Goal: Task Accomplishment & Management: Manage account settings

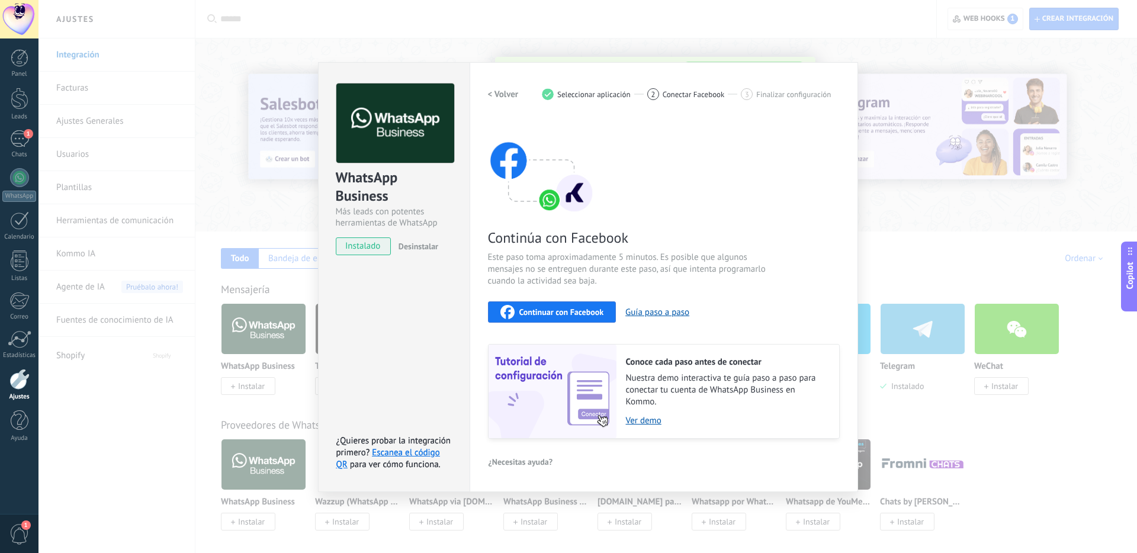
click at [234, 59] on div "WhatsApp Business Más leads con potentes herramientas de WhatsApp instalado Des…" at bounding box center [587, 276] width 1098 height 553
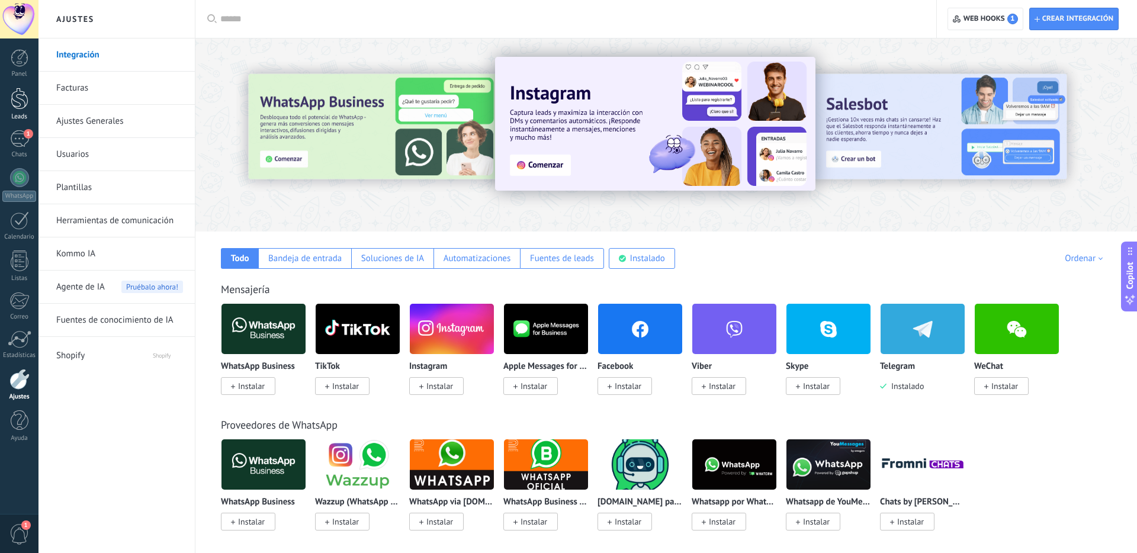
click at [25, 108] on div at bounding box center [20, 99] width 18 height 22
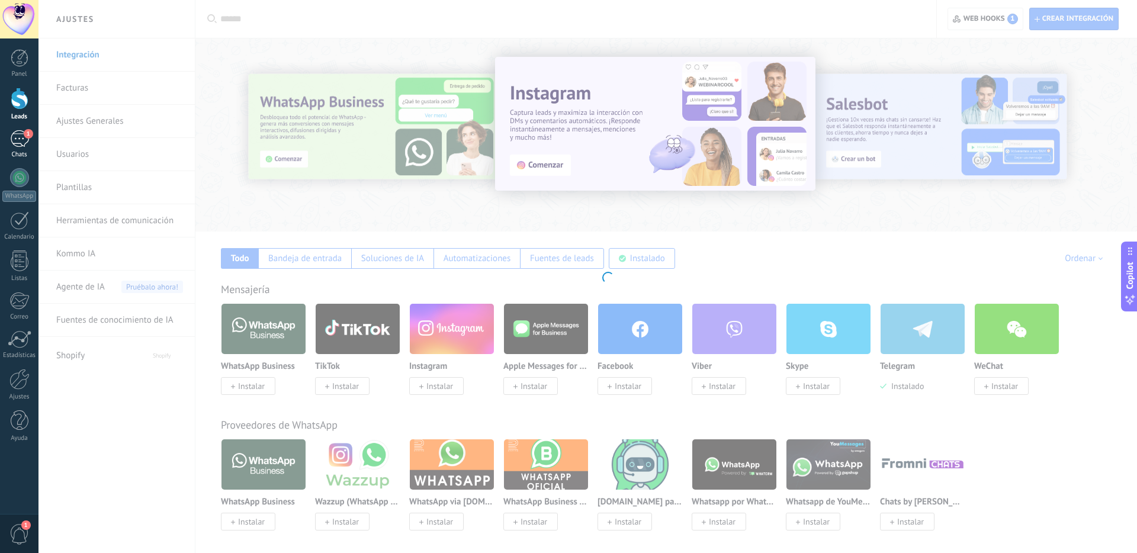
click at [20, 144] on div "1" at bounding box center [19, 138] width 19 height 17
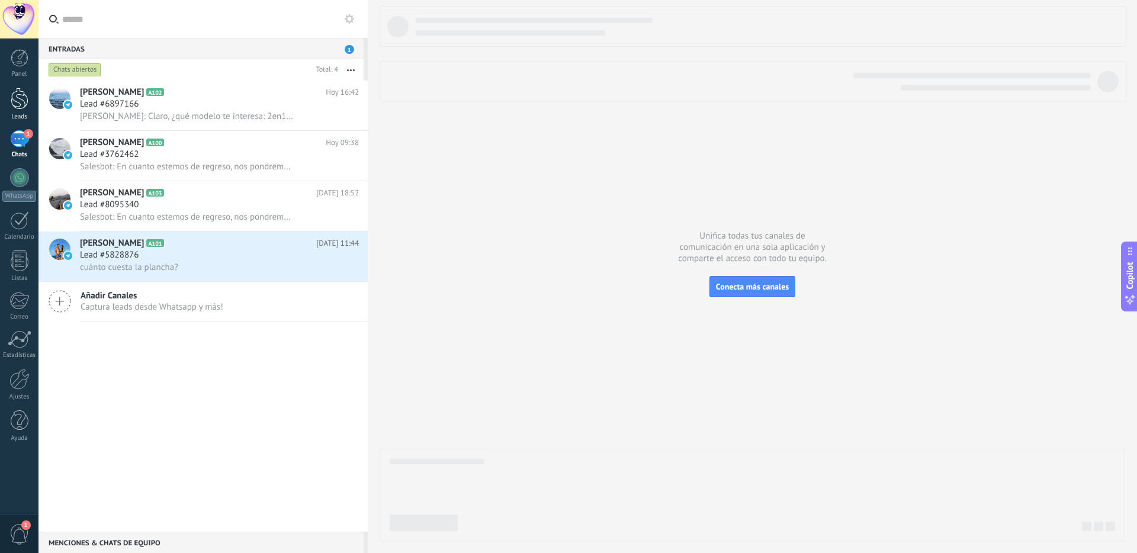
click at [27, 100] on div at bounding box center [20, 99] width 18 height 22
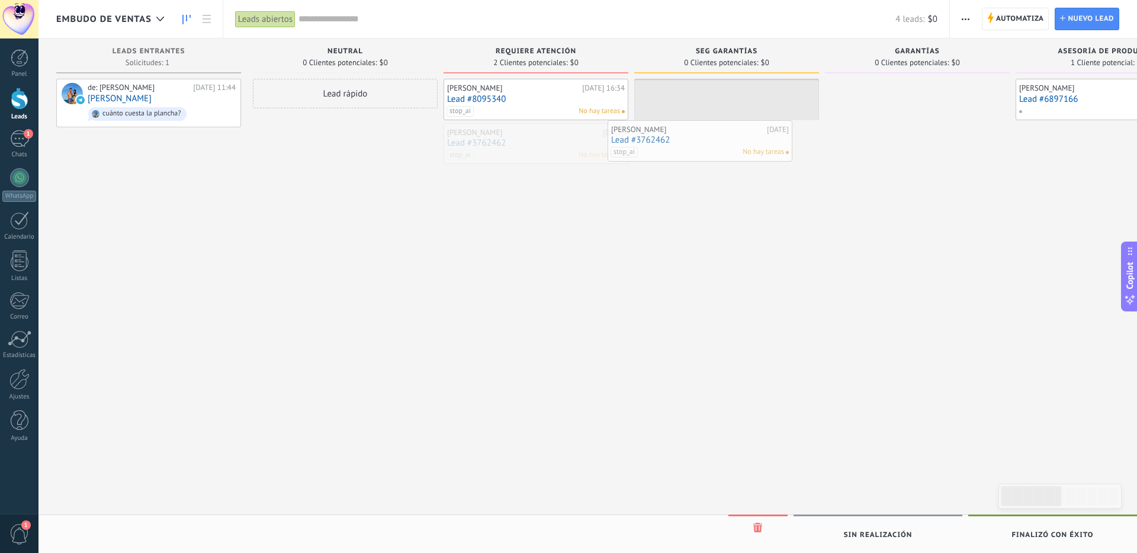
drag, startPoint x: 556, startPoint y: 147, endPoint x: 719, endPoint y: 144, distance: 163.4
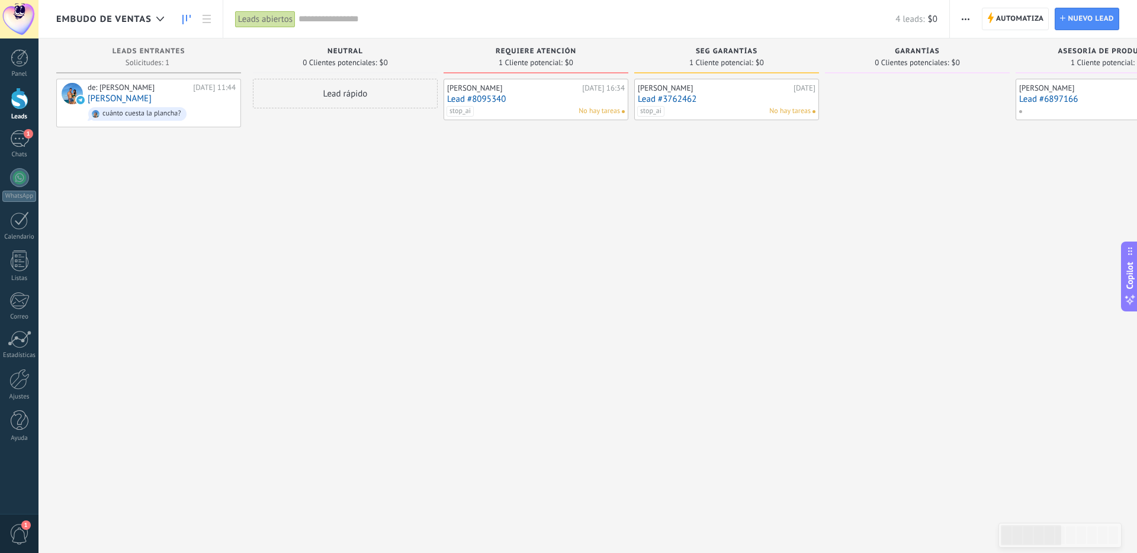
click at [734, 110] on div "stop_ai No hay tareas" at bounding box center [723, 111] width 173 height 11
click at [679, 100] on link "Lead #3762462" at bounding box center [727, 99] width 178 height 10
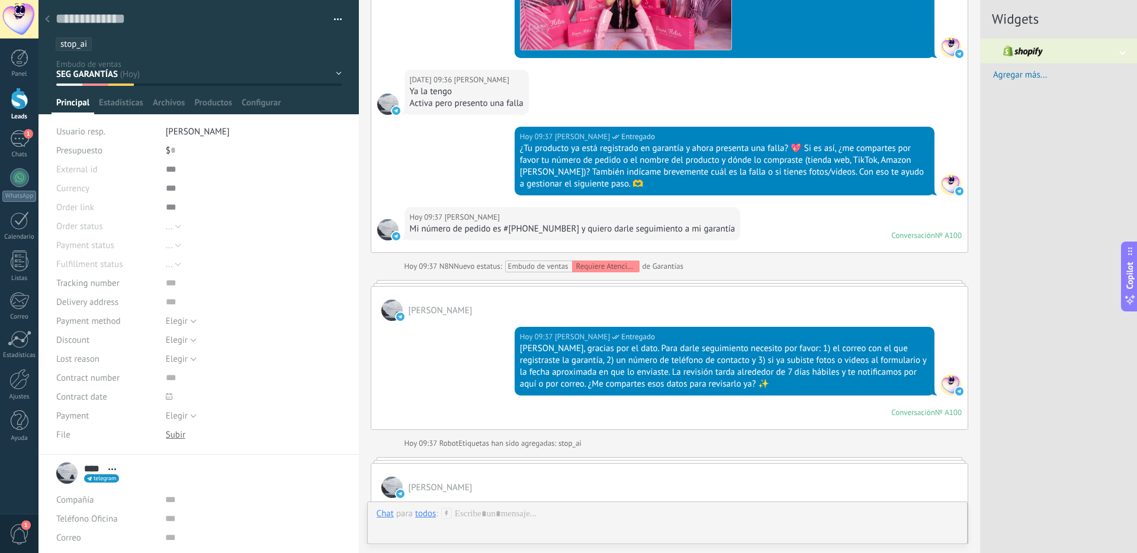
scroll to position [6050, 0]
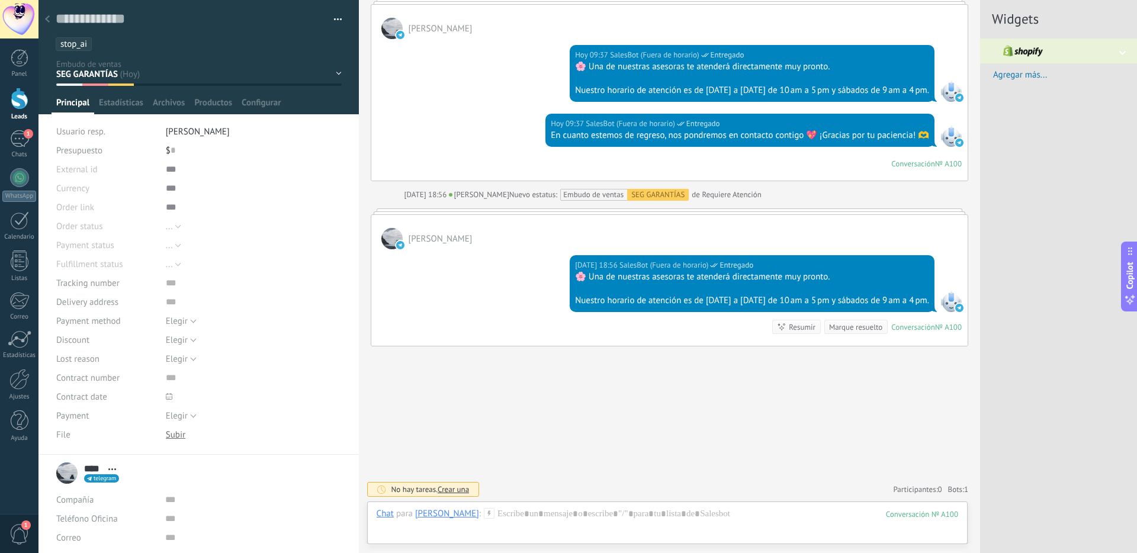
click at [106, 38] on ul "stop_ai" at bounding box center [196, 44] width 284 height 16
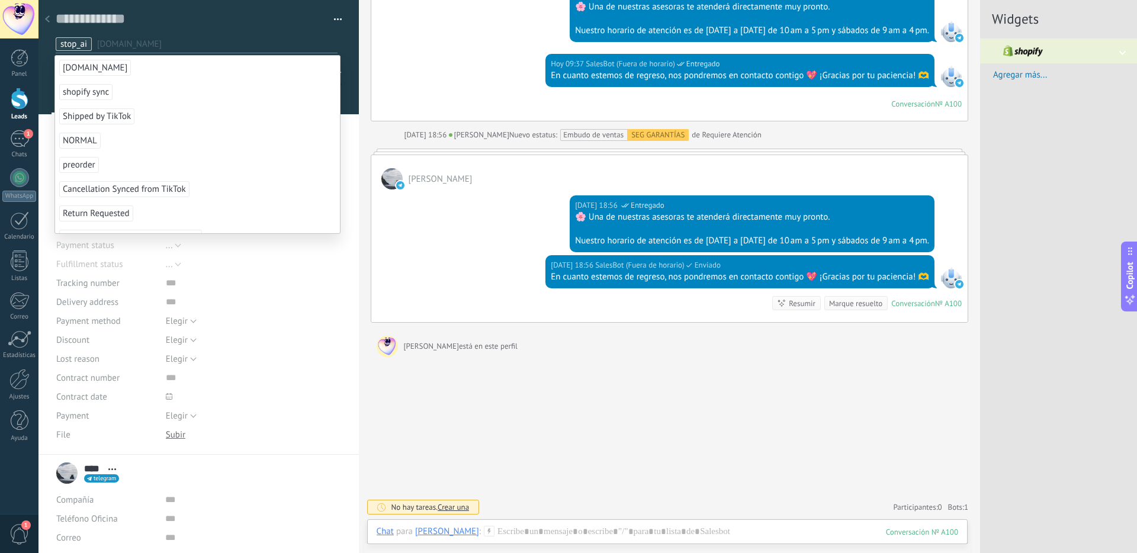
scroll to position [6230, 0]
click at [50, 22] on div at bounding box center [47, 19] width 17 height 23
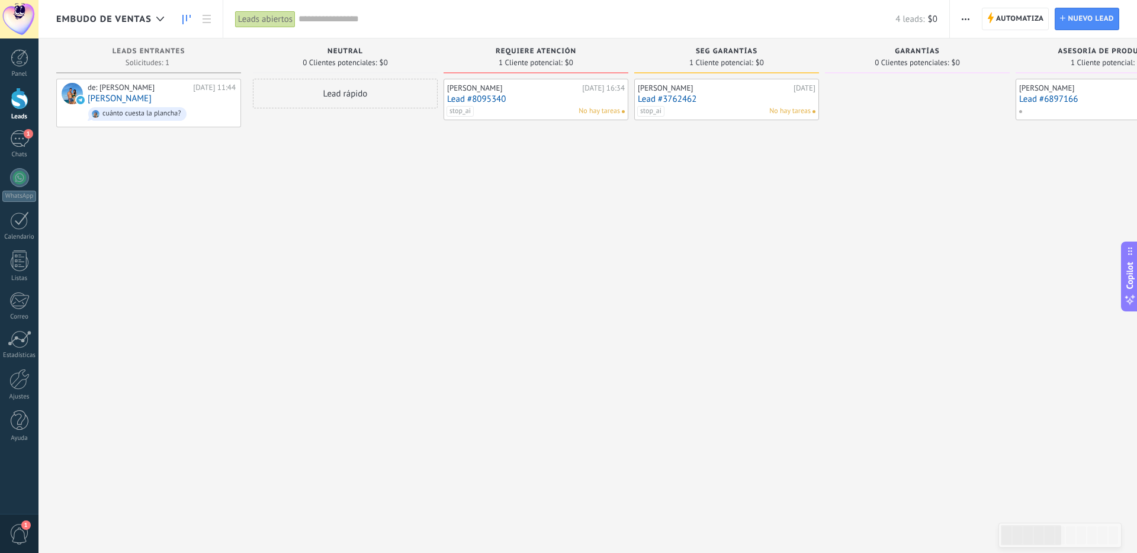
click at [708, 109] on div "stop_ai No hay tareas" at bounding box center [723, 111] width 173 height 11
click at [674, 99] on link "Lead #3762462" at bounding box center [727, 99] width 178 height 10
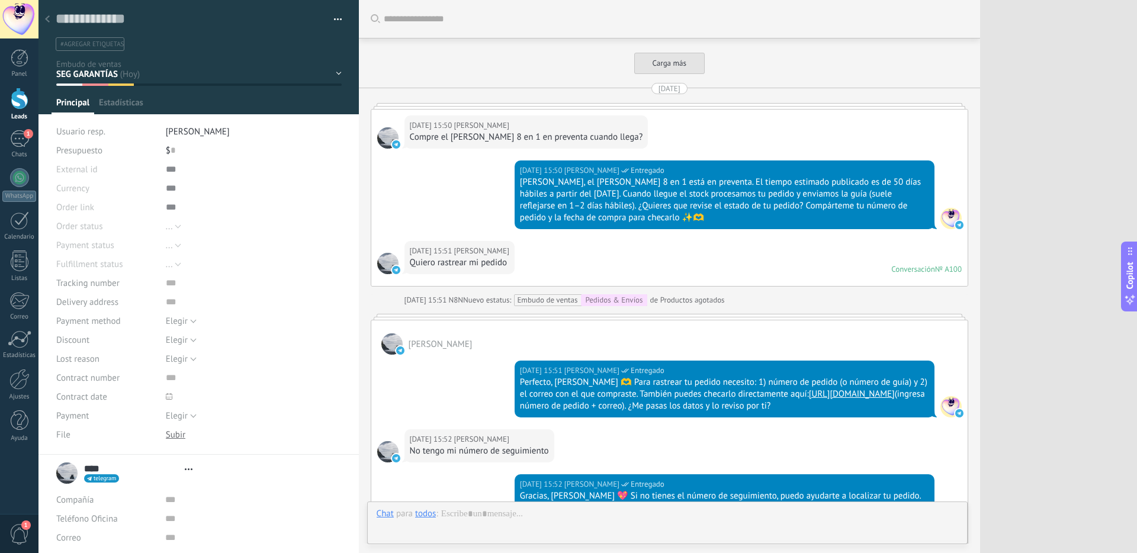
type textarea "**********"
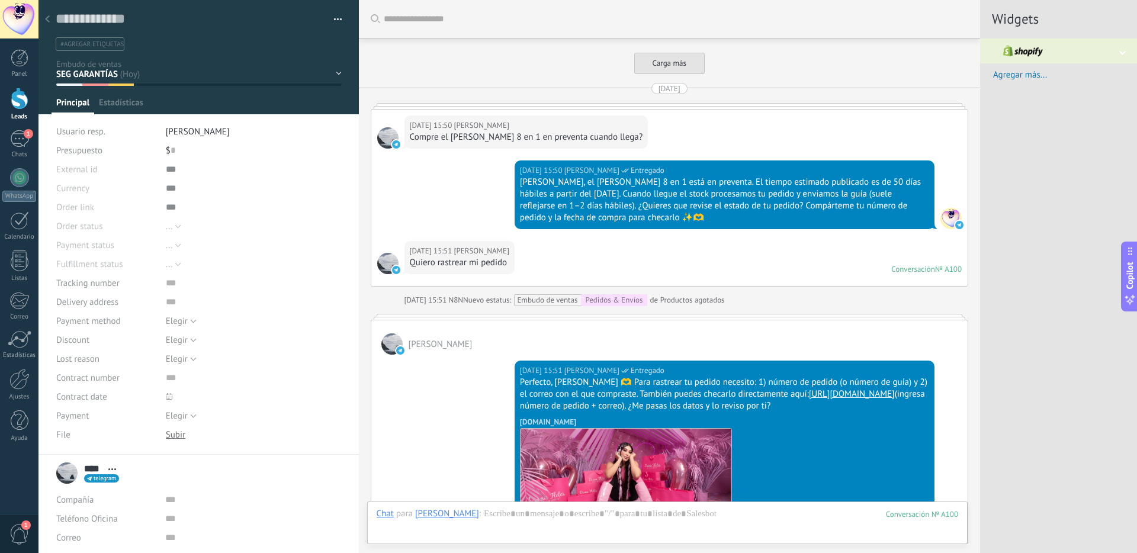
scroll to position [6101, 0]
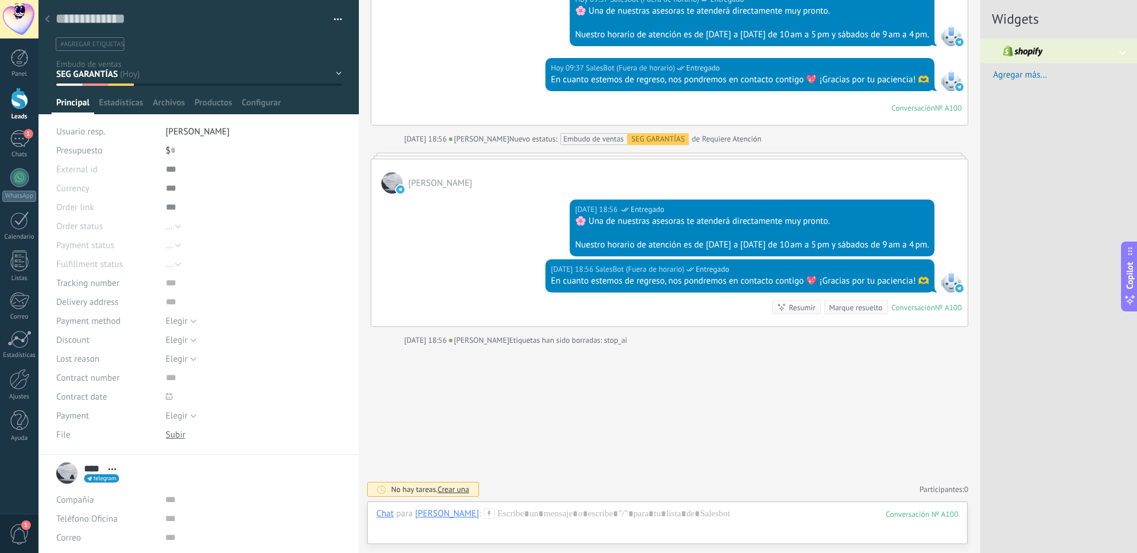
click at [50, 21] on div at bounding box center [47, 19] width 17 height 23
